Goal: Find specific page/section: Find specific page/section

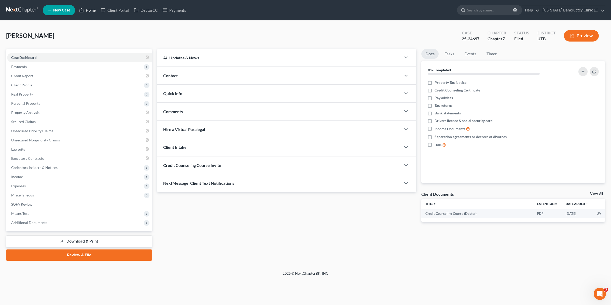
click at [90, 8] on link "Home" at bounding box center [88, 10] width 22 height 9
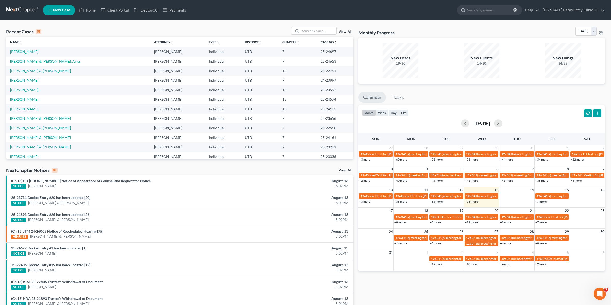
click at [351, 32] on link "View All" at bounding box center [345, 32] width 13 height 4
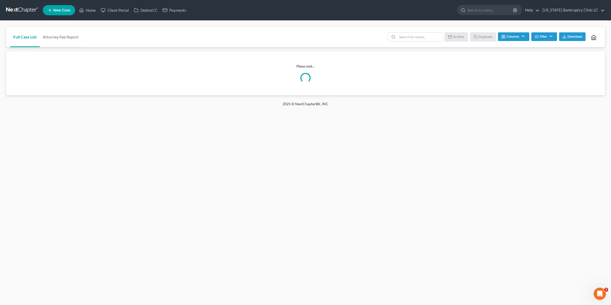
click at [542, 37] on button "Filter" at bounding box center [544, 36] width 26 height 9
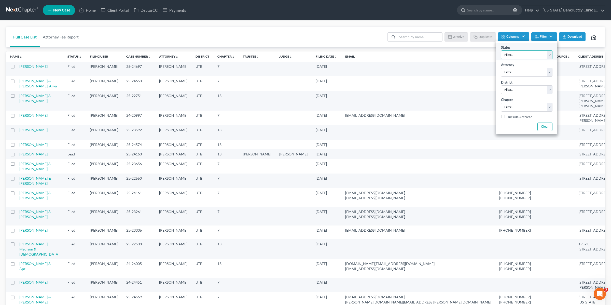
click at [519, 56] on select "Filter... Discharged Dismissed Filed In Progress Lead Lost Lead Ready to File T…" at bounding box center [526, 54] width 51 height 9
select select "2"
click at [501, 50] on select "Filter... Discharged Dismissed Filed In Progress Lead Lost Lead Ready to File T…" at bounding box center [526, 54] width 51 height 9
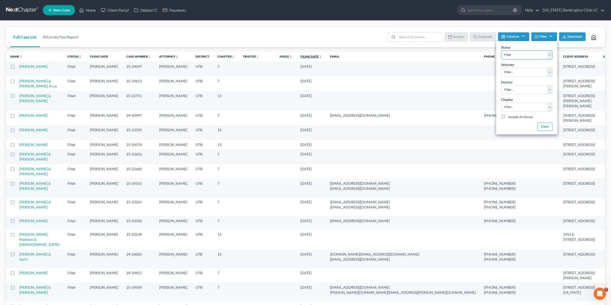
click at [305, 56] on link "Filing Date unfold_more expand_more expand_less" at bounding box center [310, 56] width 21 height 4
click at [305, 56] on link "Filing Date unfold_more expand_more expand_less" at bounding box center [311, 56] width 22 height 4
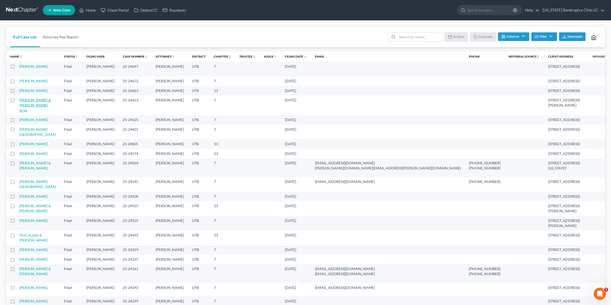
click at [42, 111] on link "[PERSON_NAME] & [PERSON_NAME], Arya" at bounding box center [35, 105] width 32 height 15
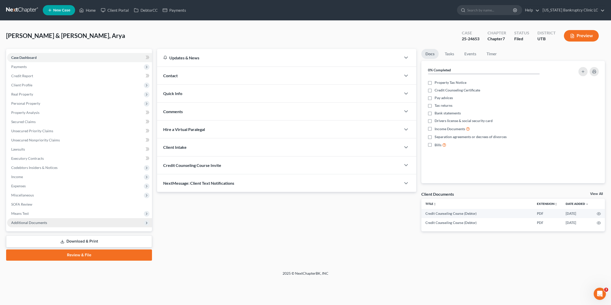
click at [49, 223] on span "Additional Documents" at bounding box center [79, 222] width 145 height 9
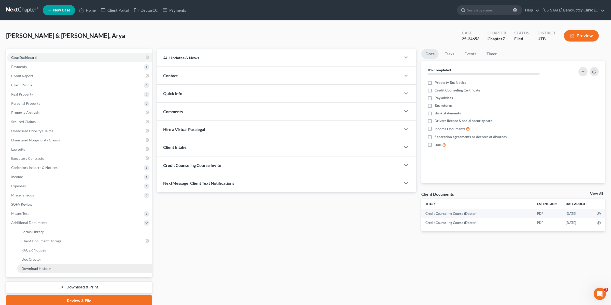
click at [53, 267] on link "Download History" at bounding box center [84, 268] width 135 height 9
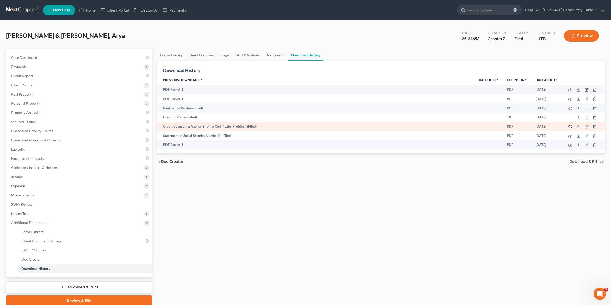
click at [570, 125] on icon "button" at bounding box center [570, 126] width 4 height 4
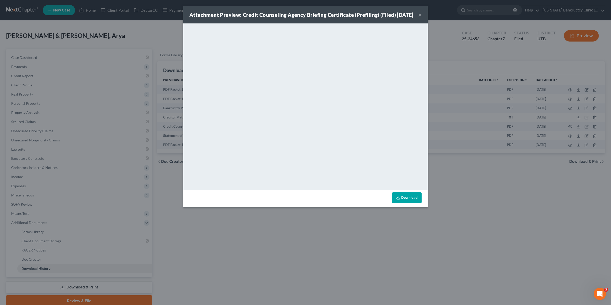
click at [420, 18] on button "×" at bounding box center [420, 15] width 4 height 6
